Goal: Check status: Check status

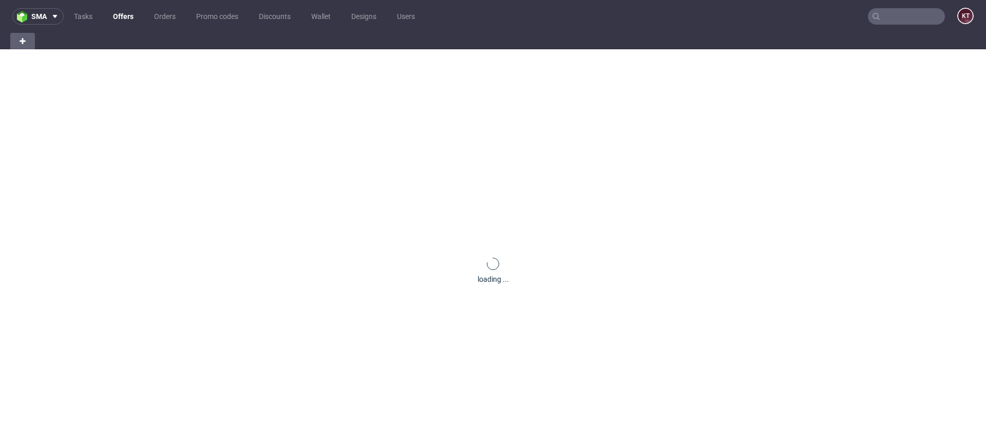
click at [901, 12] on input "text" at bounding box center [906, 16] width 77 height 16
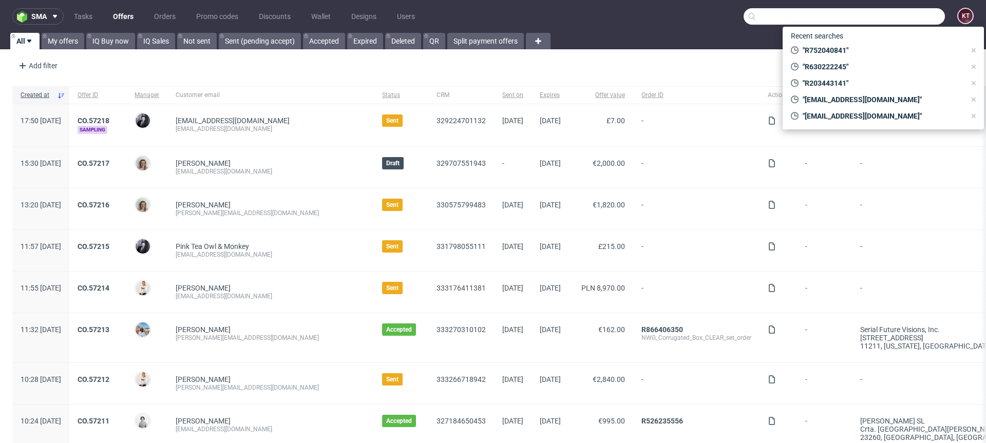
paste input "R349851028"
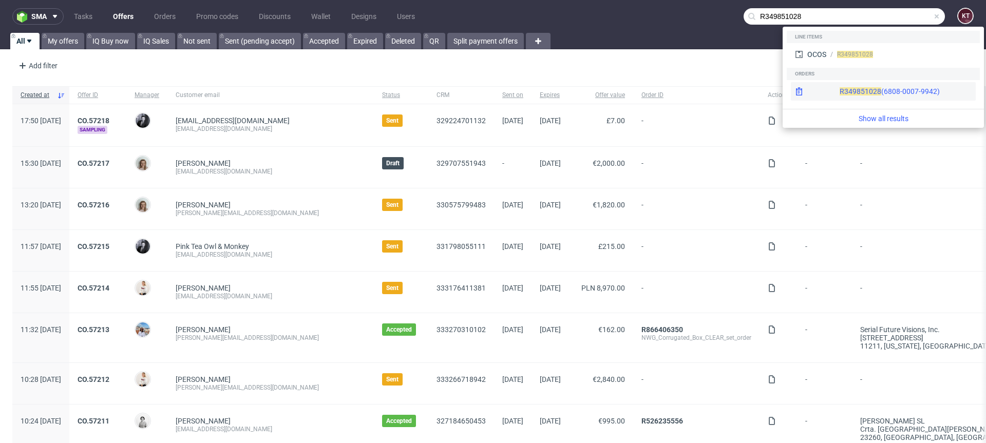
type input "R349851028"
click at [840, 95] on span "R349851028" at bounding box center [861, 91] width 42 height 8
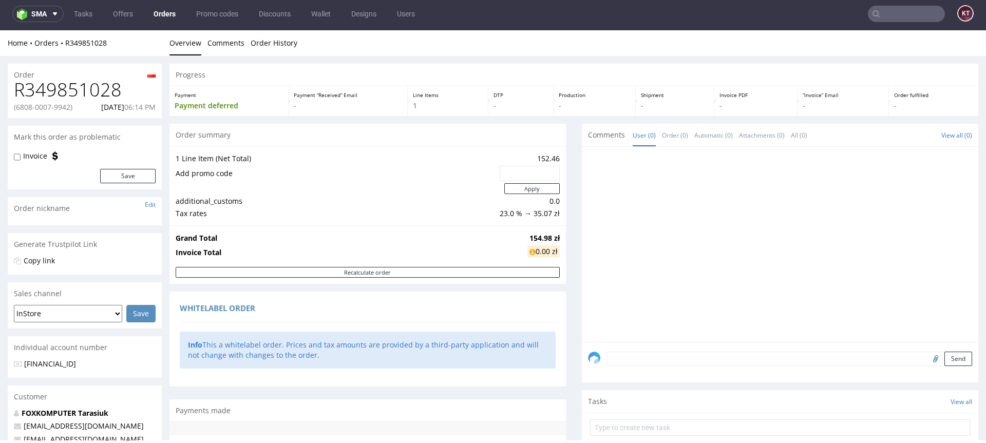
click at [891, 18] on input "text" at bounding box center [906, 14] width 77 height 16
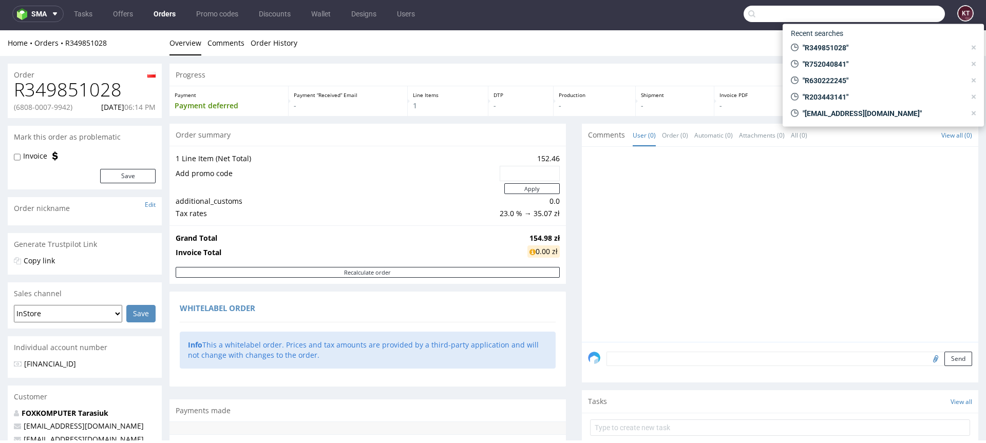
paste input "6808-0006-3779"
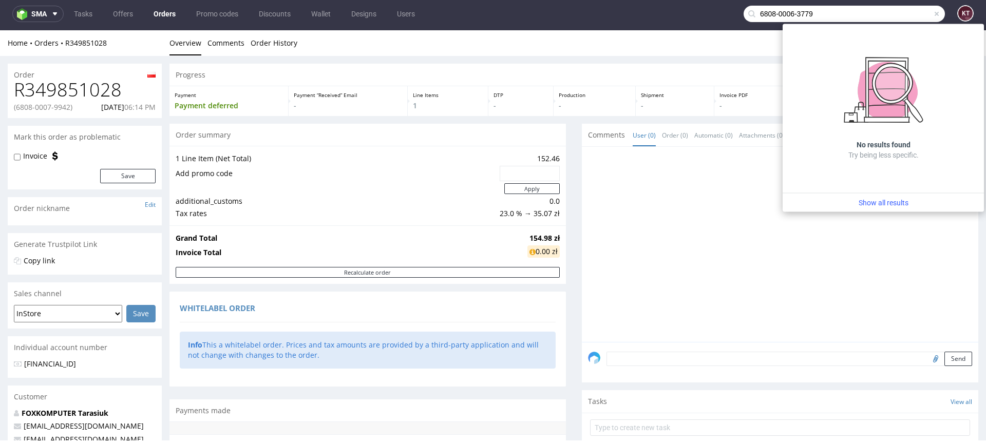
click at [790, 10] on input "6808-0006-3779" at bounding box center [844, 14] width 201 height 16
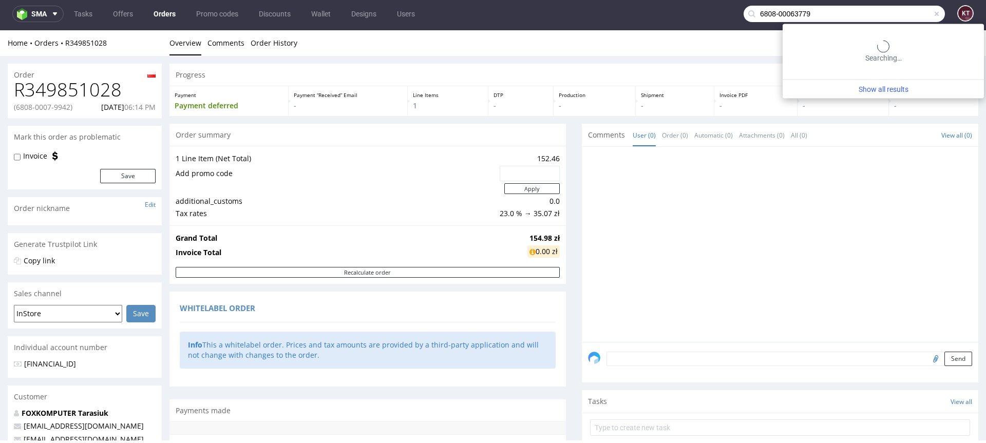
click at [771, 10] on input "6808-00063779" at bounding box center [844, 14] width 201 height 16
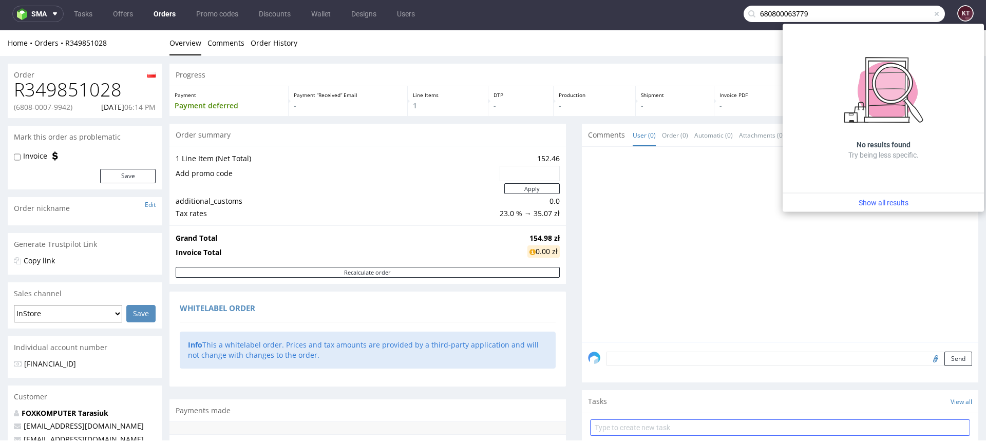
type input "680800063779"
click at [93, 86] on h1 "R349851028" at bounding box center [85, 90] width 142 height 21
copy h1 "R349851028"
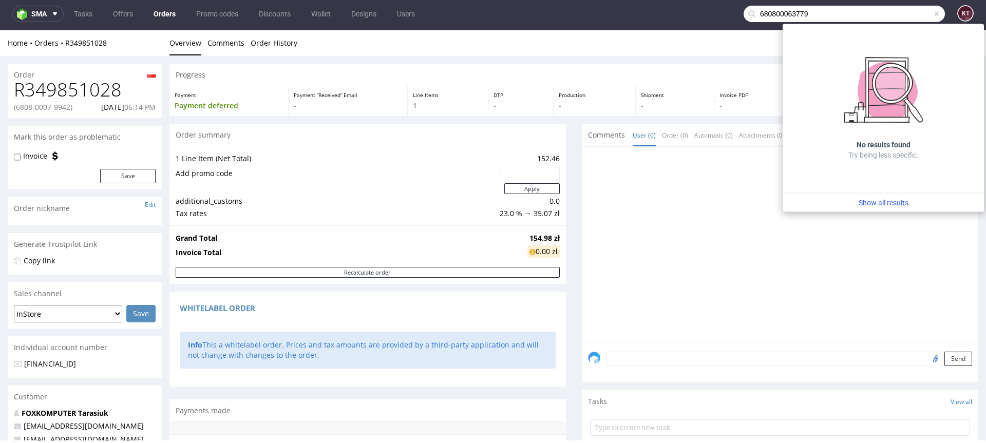
click at [643, 275] on div at bounding box center [783, 247] width 390 height 189
click at [414, 222] on div "1 Line Item (Net Total) 152.46 Add promo code Apply additional_customs 0.0 Tax …" at bounding box center [367, 186] width 396 height 80
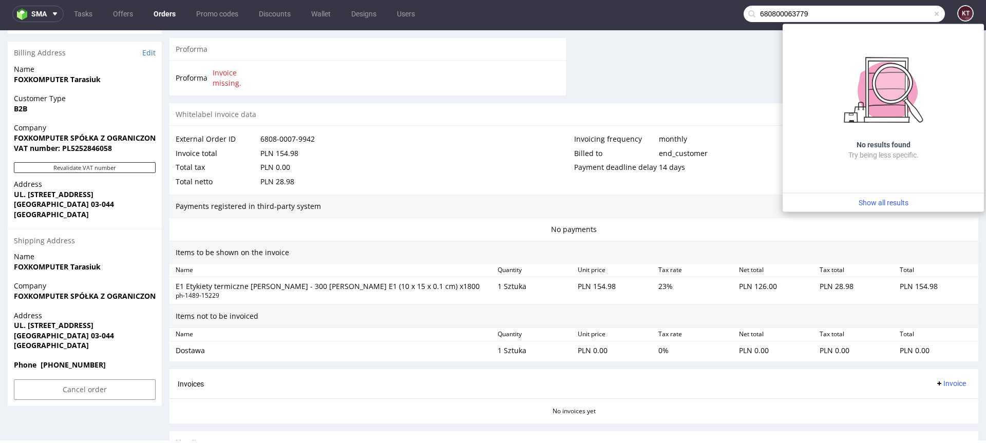
scroll to position [477, 0]
drag, startPoint x: 107, startPoint y: 264, endPoint x: 13, endPoint y: 264, distance: 94.5
click at [13, 264] on div "Name FOXKOMPUTER [PERSON_NAME]" at bounding box center [85, 265] width 154 height 29
